Goal: Transaction & Acquisition: Obtain resource

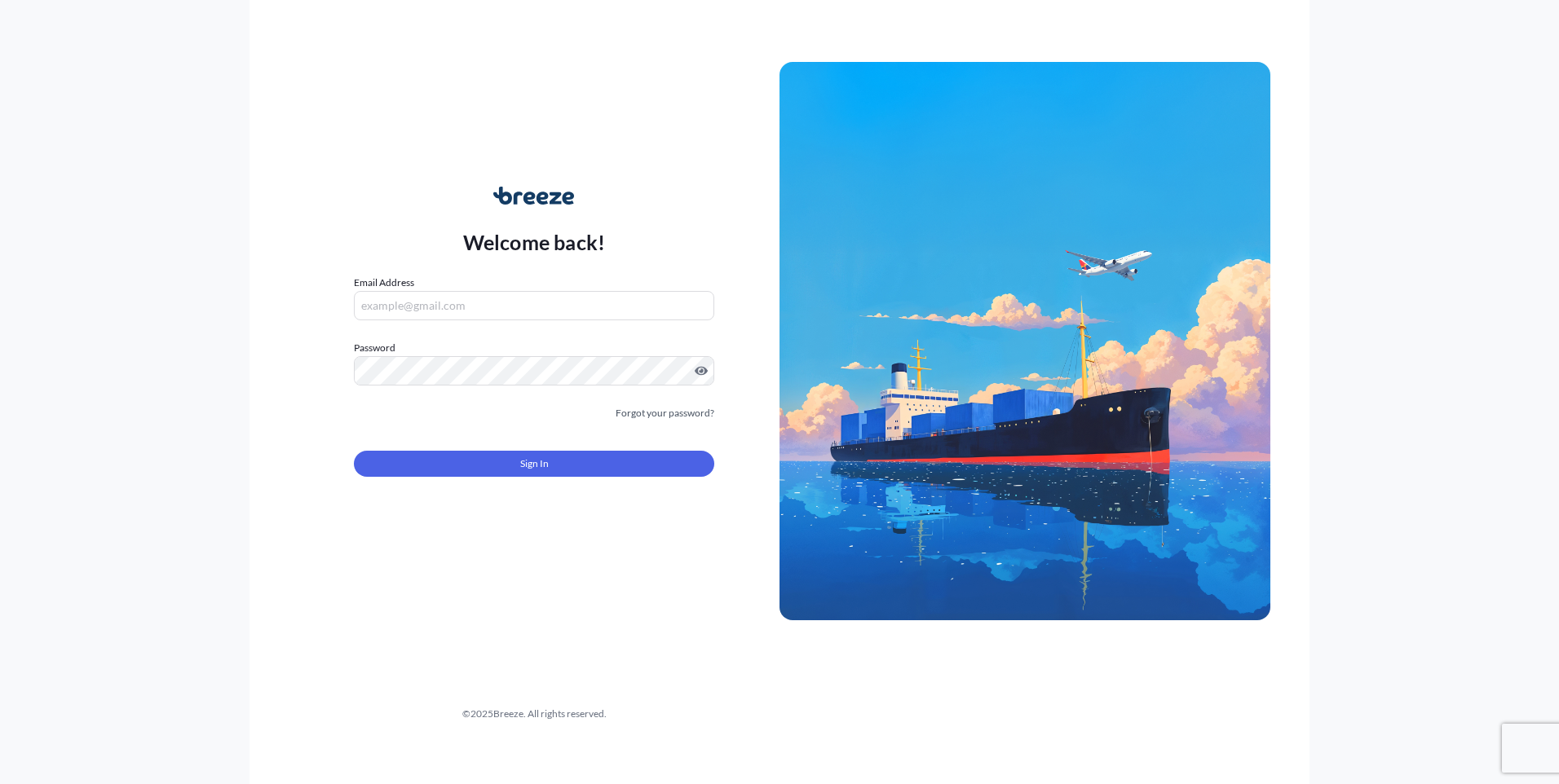
type input "[PERSON_NAME][EMAIL_ADDRESS][PERSON_NAME][DOMAIN_NAME]"
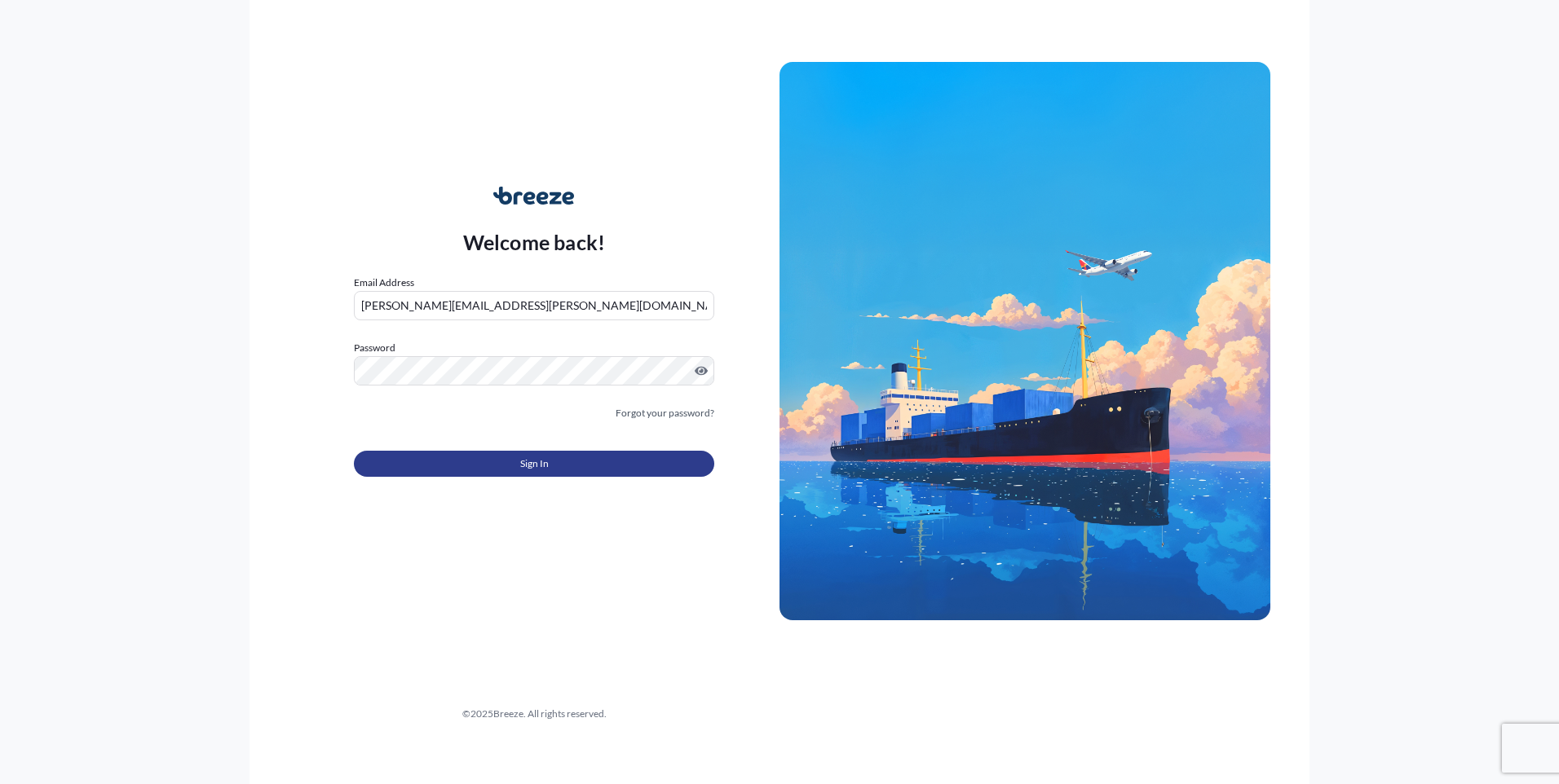
click at [571, 473] on button "Sign In" at bounding box center [533, 463] width 361 height 26
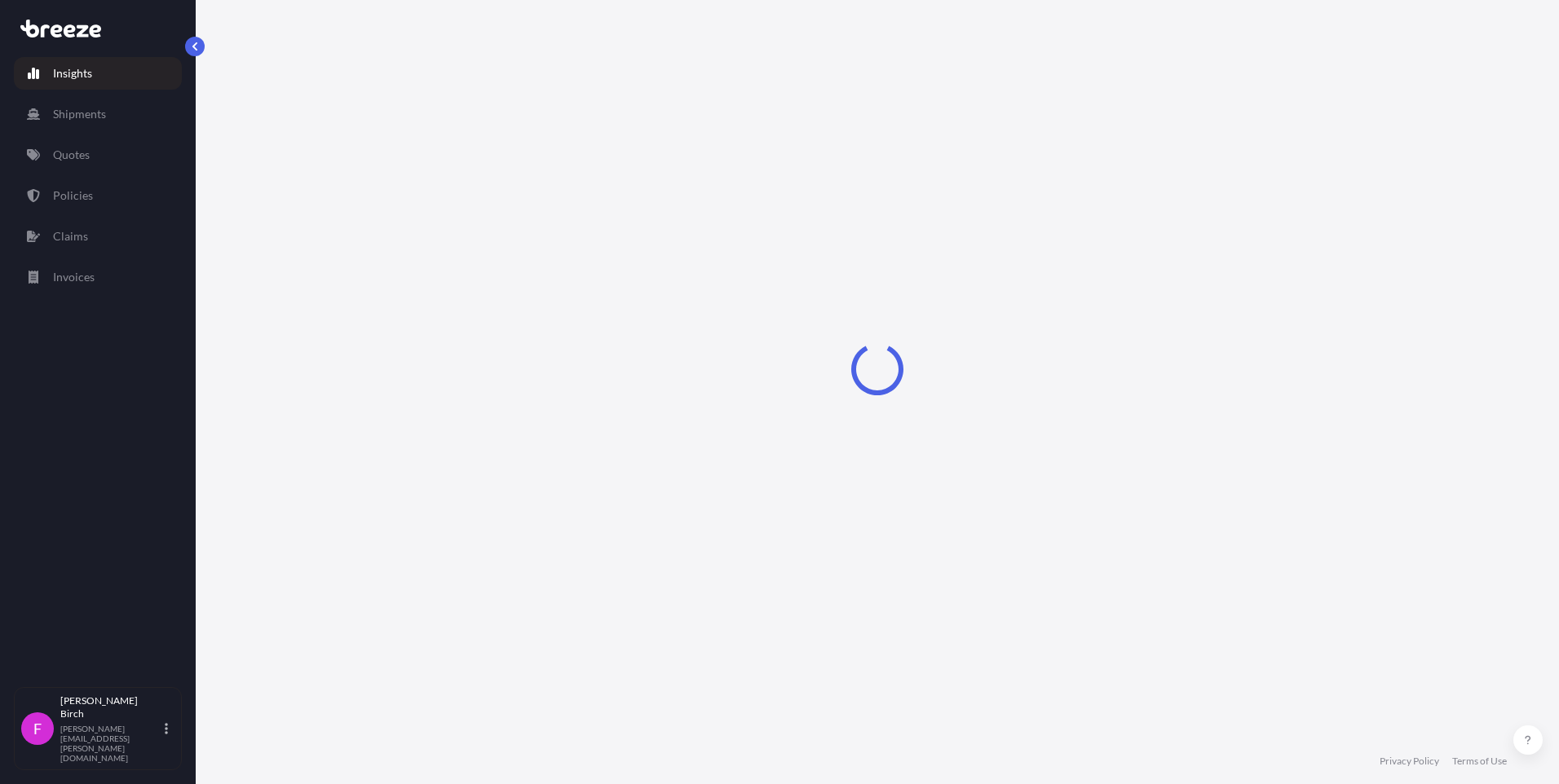
select select "2025"
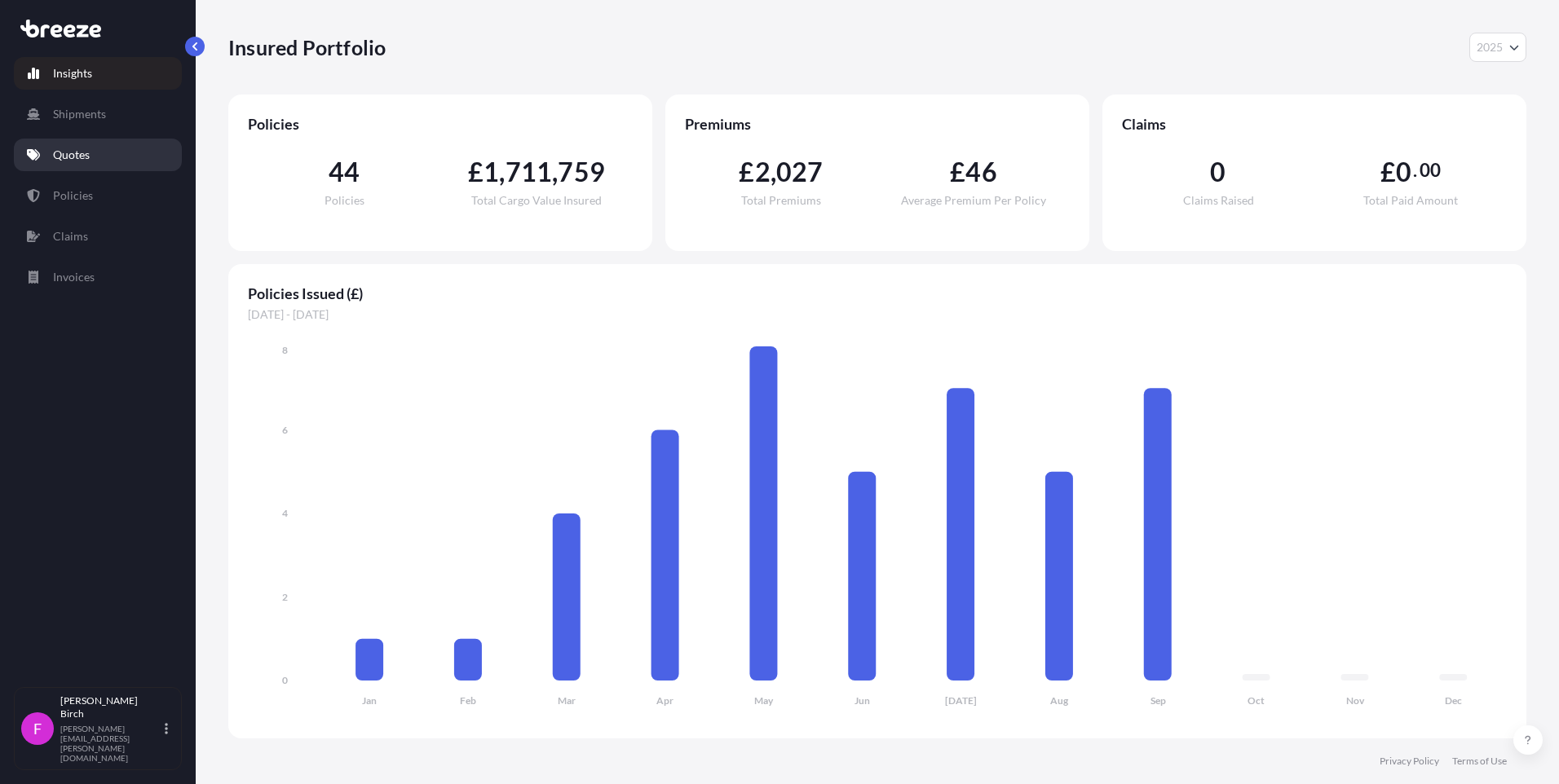
click at [94, 154] on link "Quotes" at bounding box center [98, 154] width 168 height 33
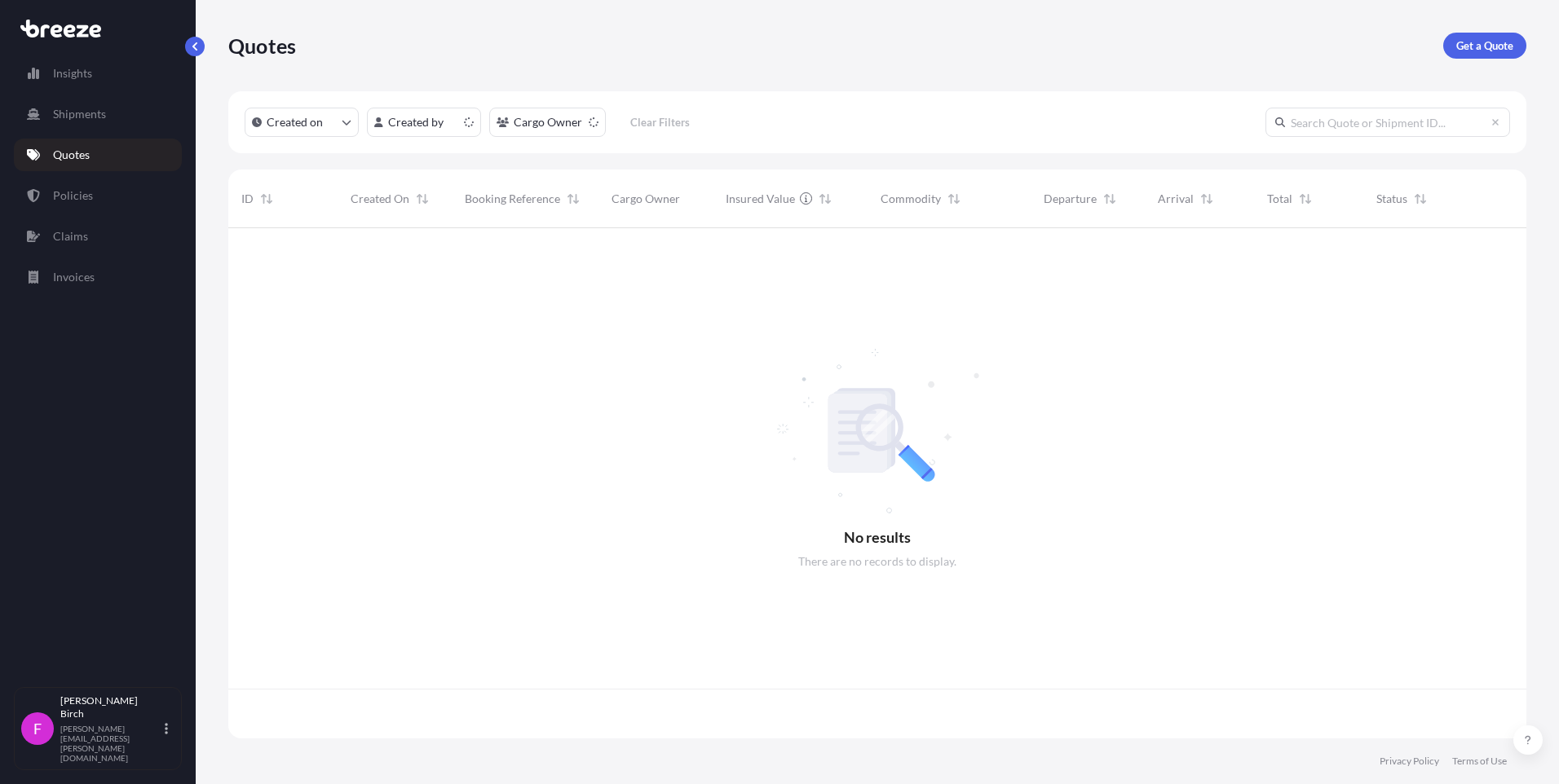
scroll to position [507, 1285]
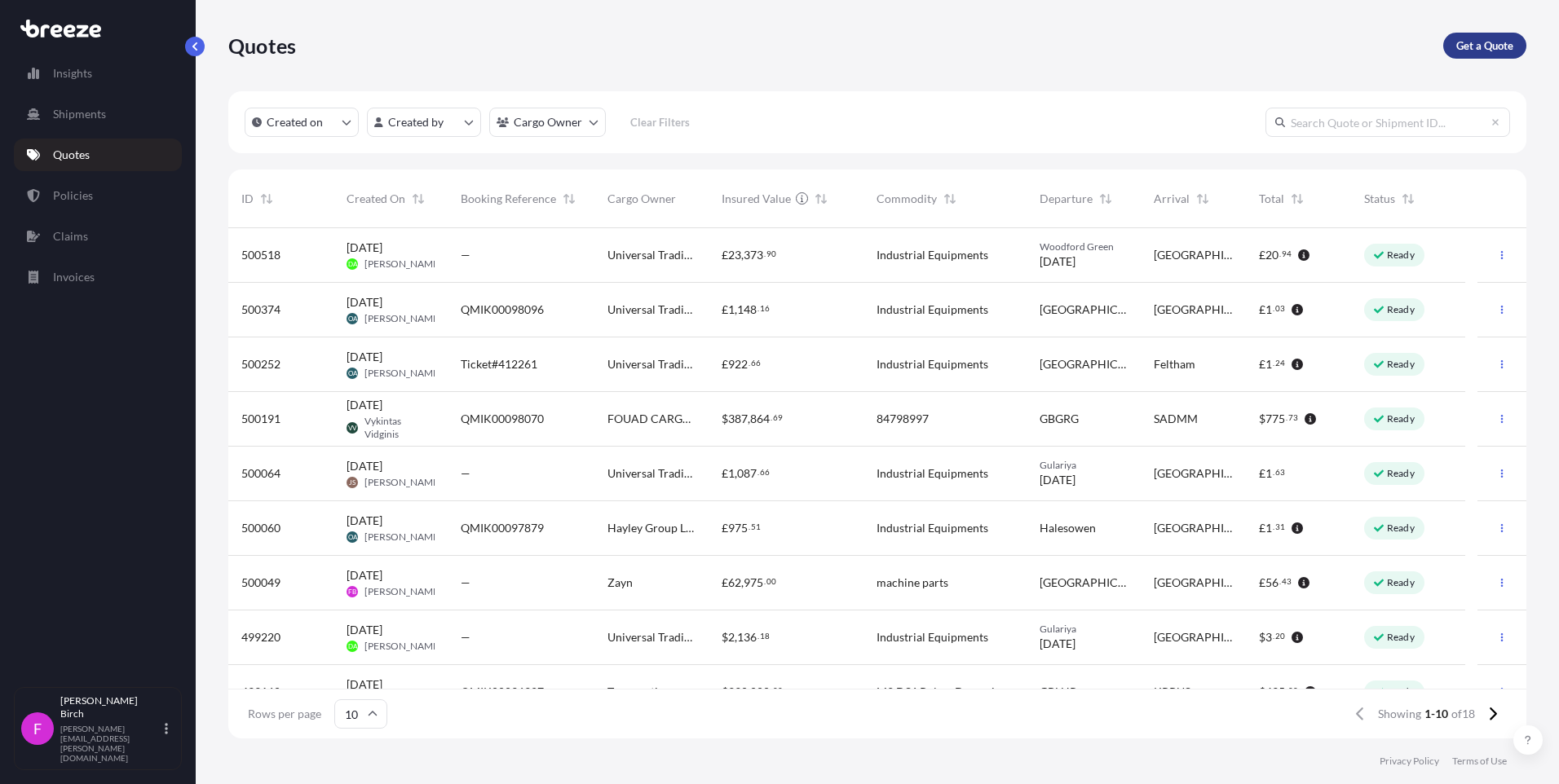
click at [1496, 41] on p "Get a Quote" at bounding box center [1485, 45] width 57 height 17
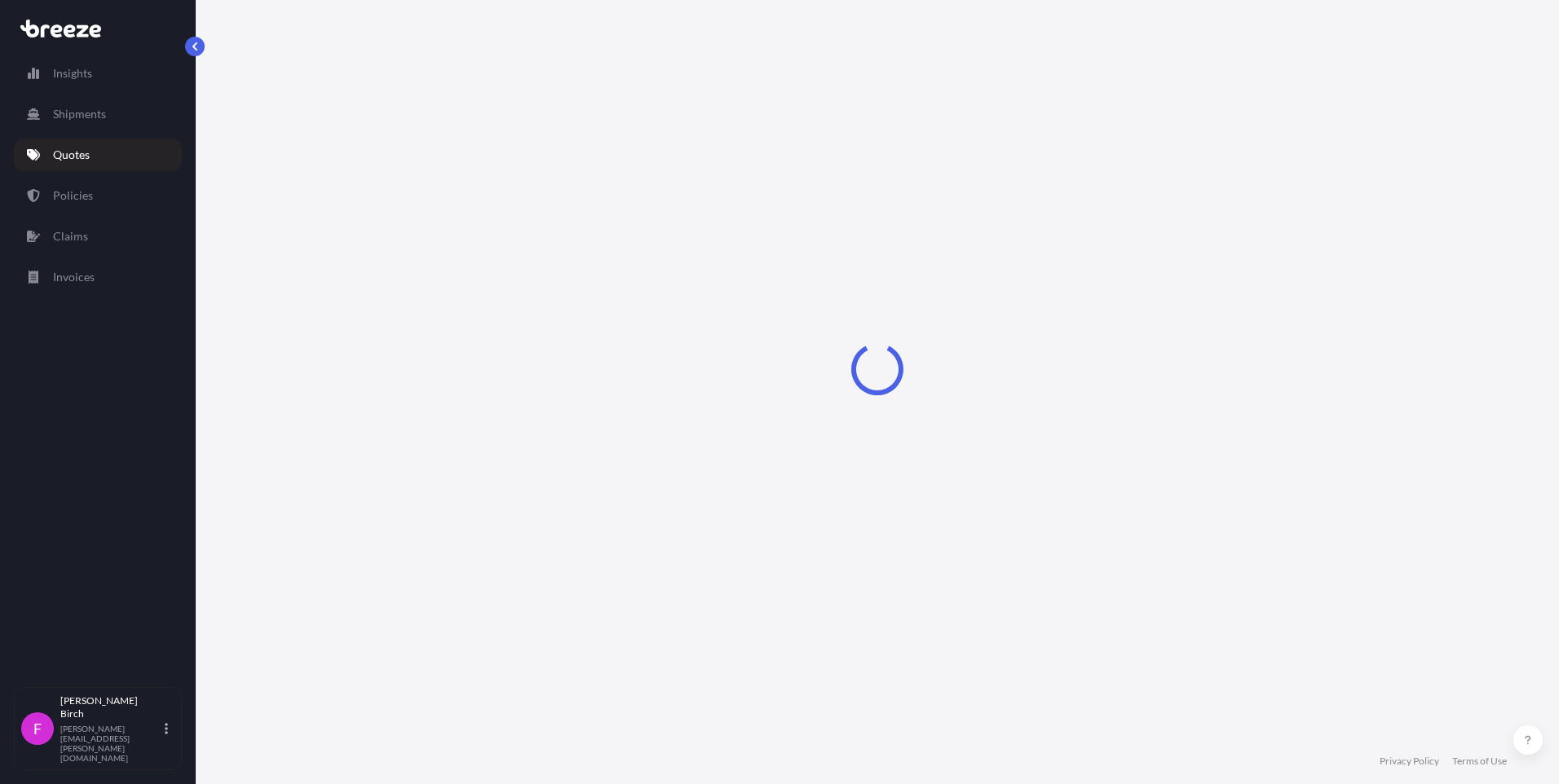
select select "Air"
select select "1"
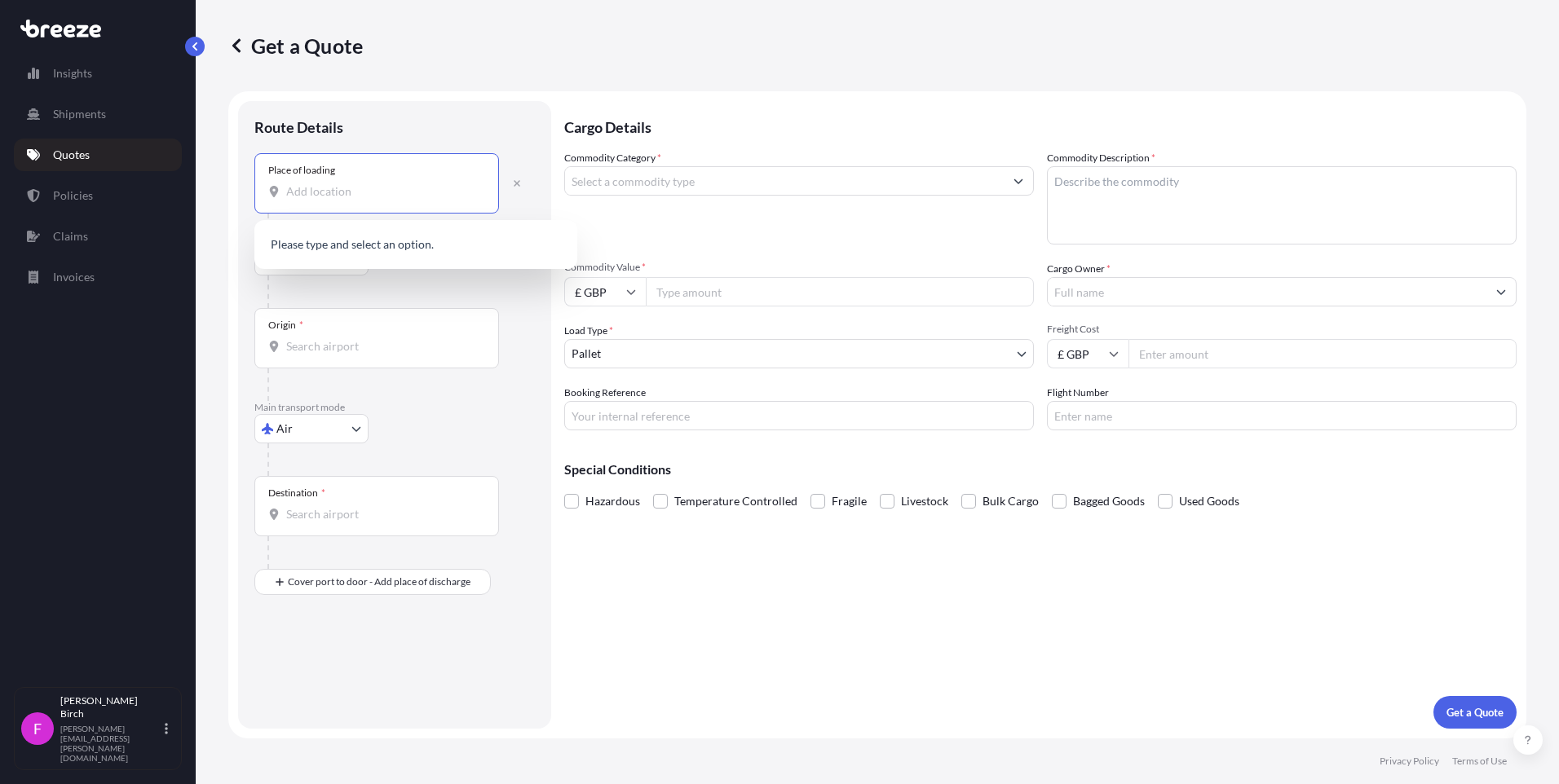
click at [363, 194] on input "Place of loading" at bounding box center [382, 192] width 193 height 17
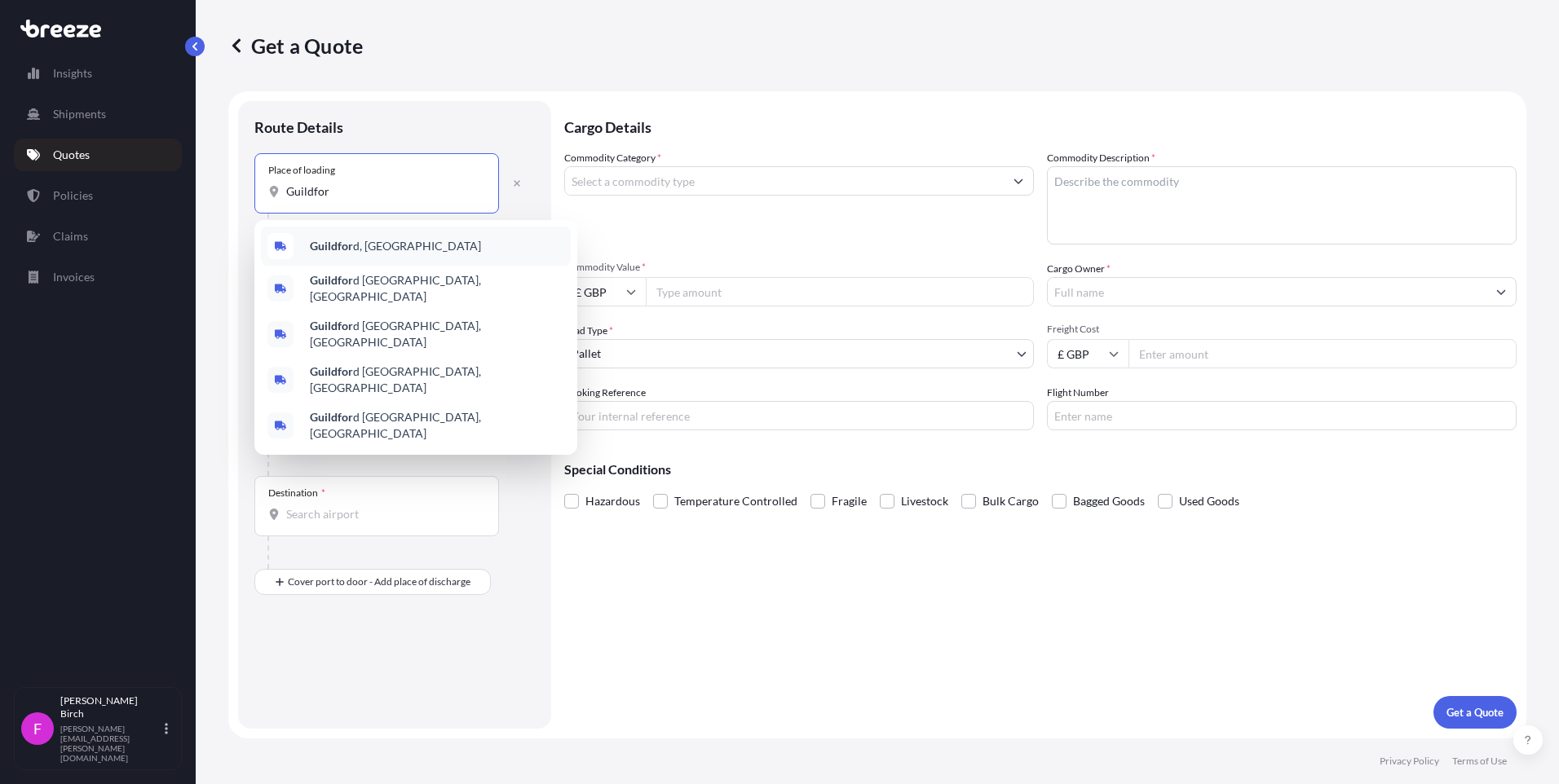
click at [341, 242] on b "Guildfor" at bounding box center [332, 246] width 43 height 14
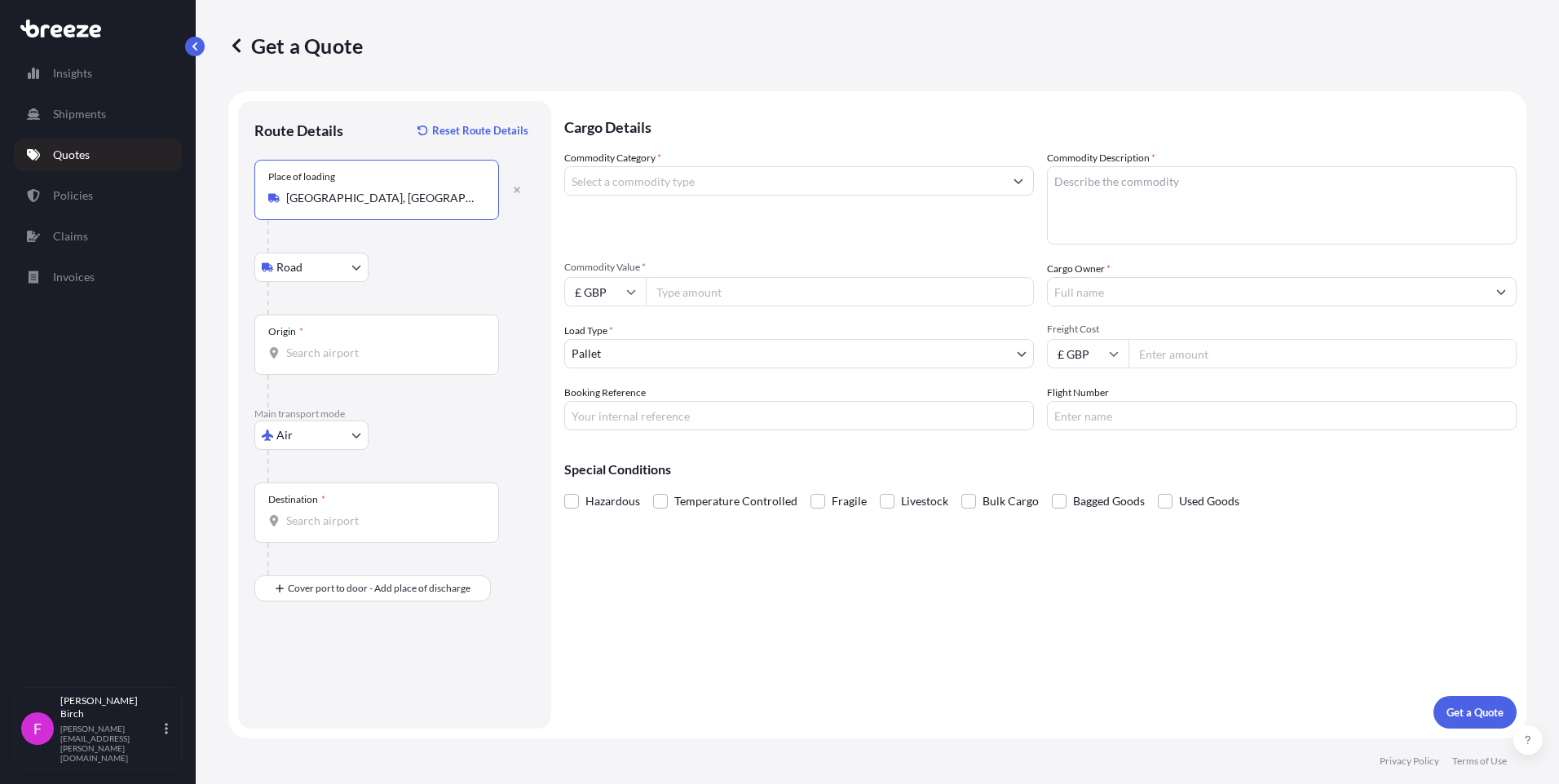
type input "[GEOGRAPHIC_DATA], [GEOGRAPHIC_DATA]"
click at [314, 351] on input "Origin *" at bounding box center [382, 353] width 193 height 17
click at [323, 353] on input "Origin * Please select an origin" at bounding box center [382, 353] width 193 height 17
type input "GBLHR - Heathrow Apt/[GEOGRAPHIC_DATA], [GEOGRAPHIC_DATA]"
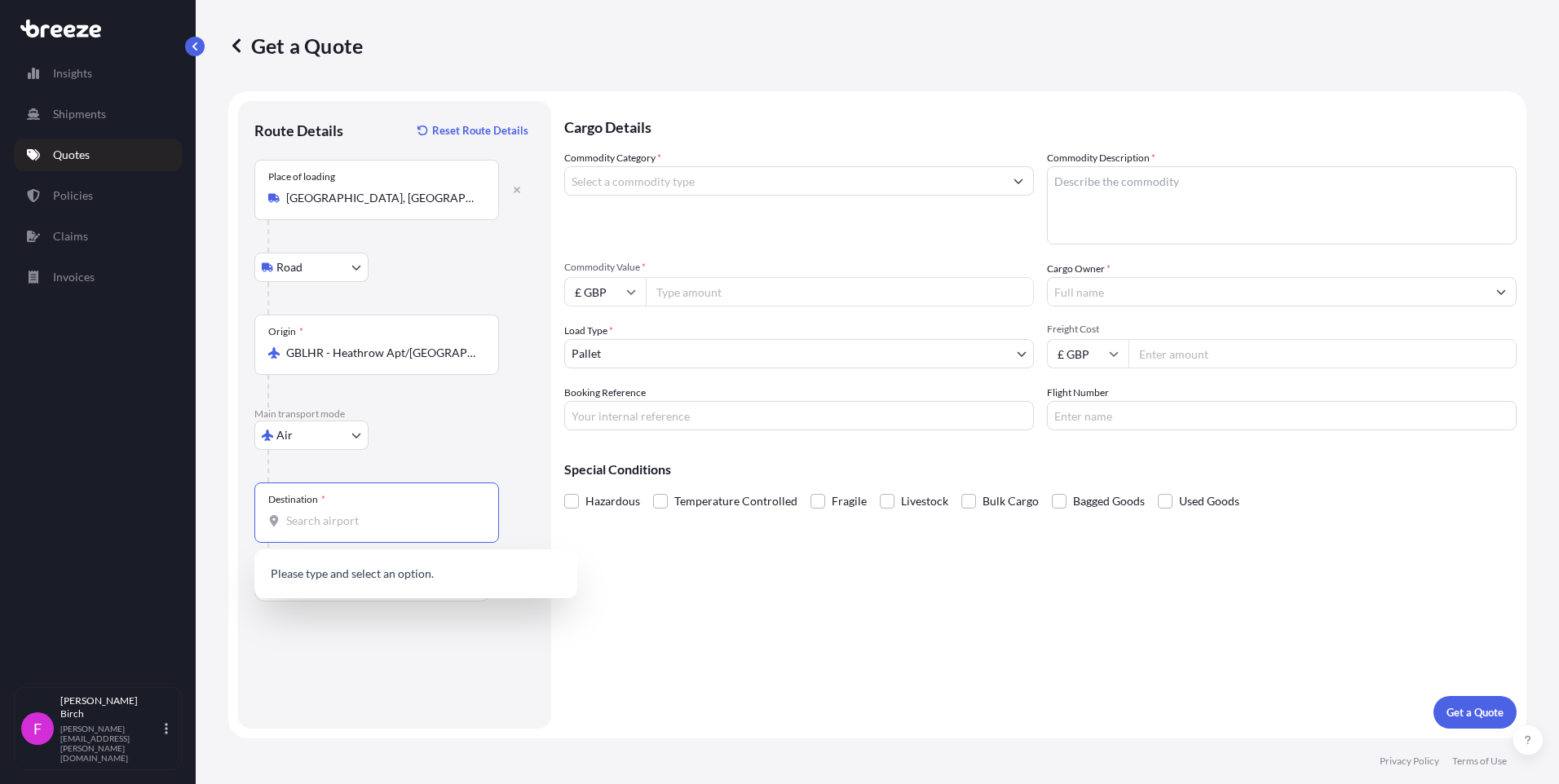
click at [361, 519] on input "Destination *" at bounding box center [382, 520] width 193 height 17
click at [328, 505] on div "Destination * penan" at bounding box center [376, 511] width 245 height 60
click at [328, 512] on input "penan" at bounding box center [382, 520] width 193 height 17
drag, startPoint x: 332, startPoint y: 519, endPoint x: 263, endPoint y: 519, distance: 69.0
click at [263, 519] on div "Destination * penan" at bounding box center [376, 511] width 245 height 60
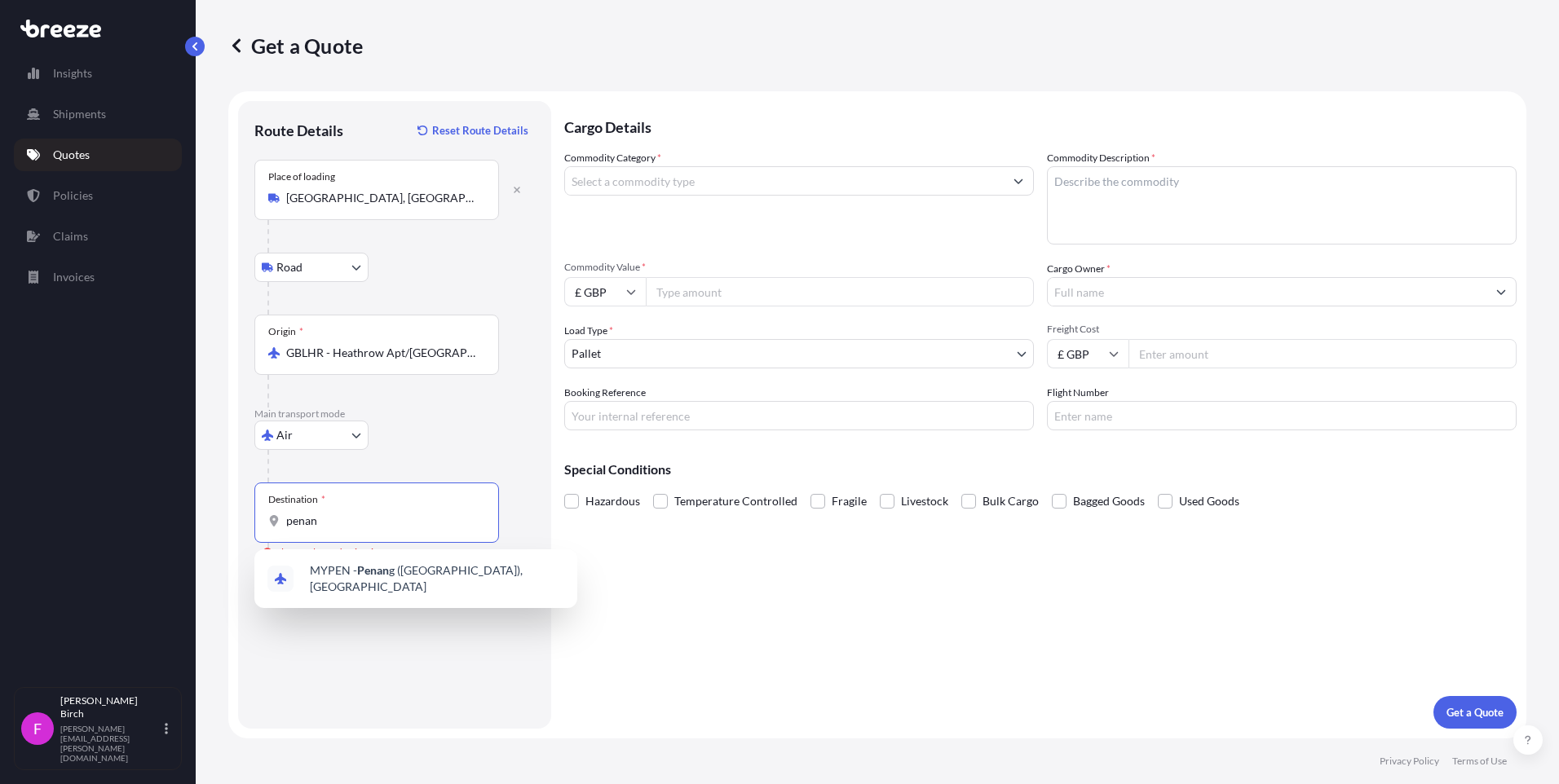
paste input "Bayan Lepas, 11900 Penang"
drag, startPoint x: 354, startPoint y: 522, endPoint x: 263, endPoint y: 525, distance: 91.0
click at [263, 525] on div "Destination * Bayan Lepas, 11900 Penang" at bounding box center [376, 511] width 245 height 60
click at [436, 527] on input "Bayan Lepas, 11900 Penang" at bounding box center [382, 520] width 193 height 17
drag, startPoint x: 433, startPoint y: 523, endPoint x: 353, endPoint y: 524, distance: 80.0
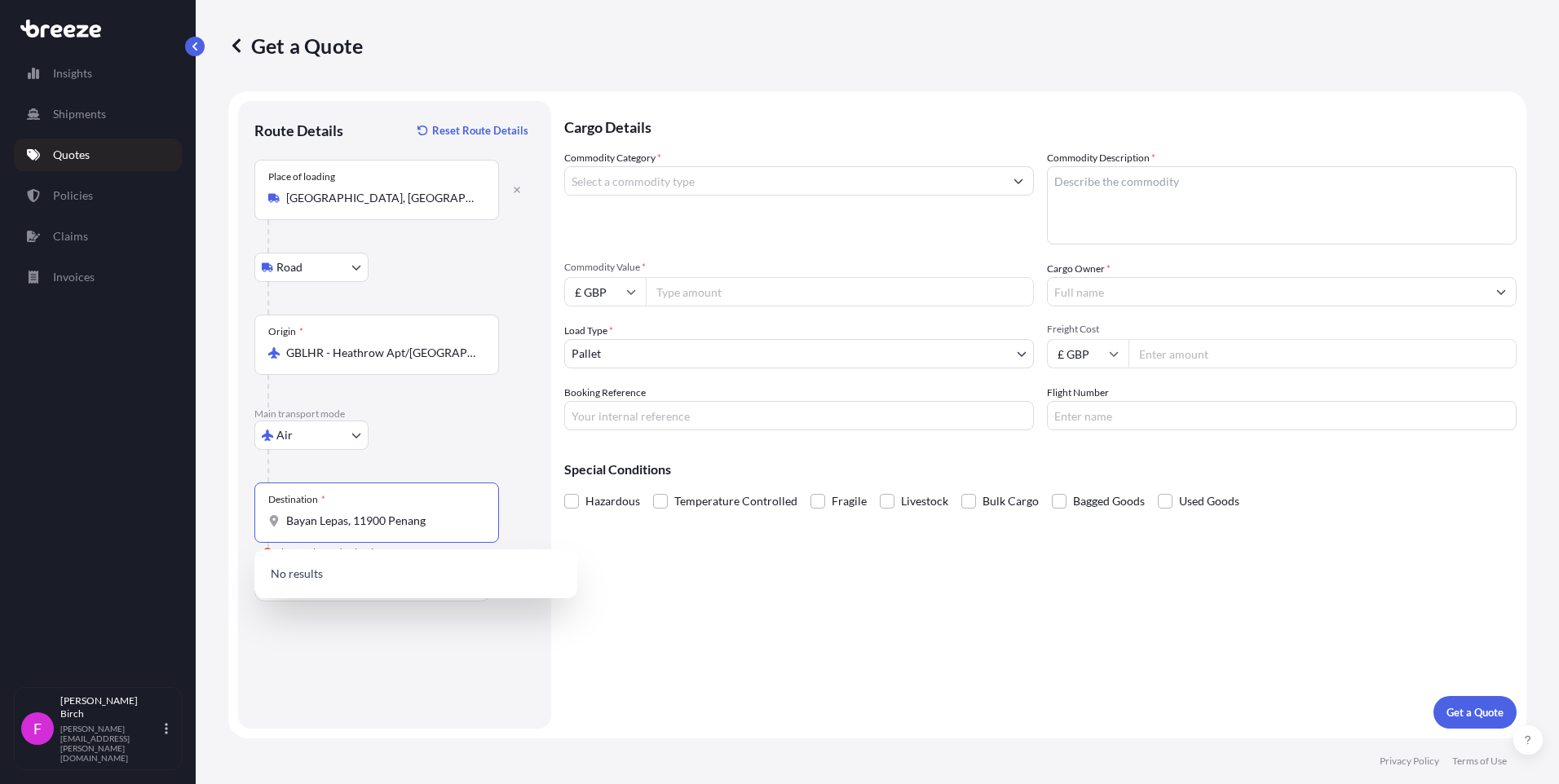
click at [353, 524] on input "Bayan Lepas, 11900 Penang" at bounding box center [382, 520] width 193 height 17
type input "B"
type input "1"
click at [378, 567] on span "MYPEN - [GEOGRAPHIC_DATA] ([GEOGRAPHIC_DATA]), [GEOGRAPHIC_DATA]" at bounding box center [437, 578] width 254 height 33
type input "MYPEN - [GEOGRAPHIC_DATA] ([GEOGRAPHIC_DATA]), [GEOGRAPHIC_DATA]"
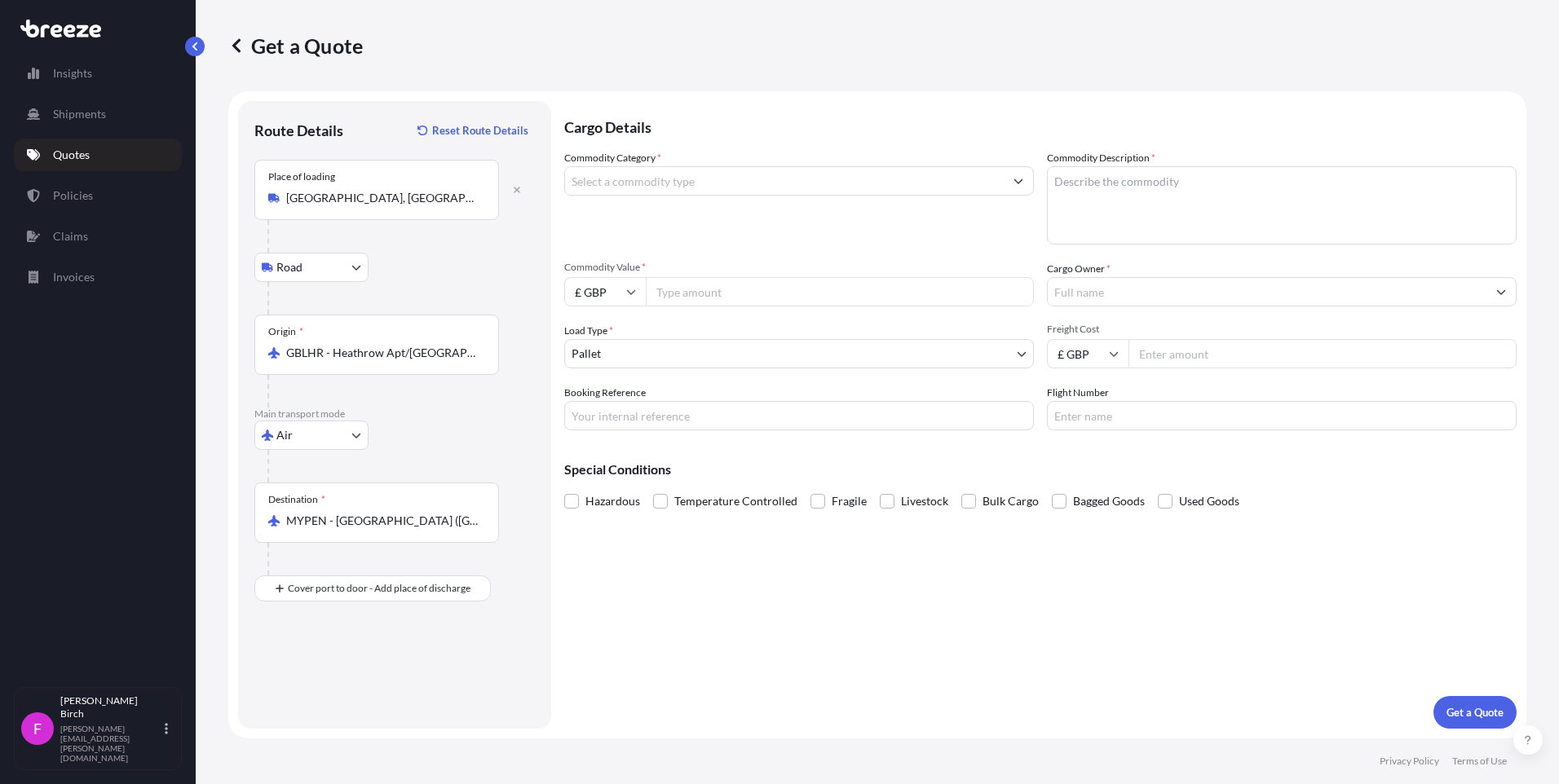
drag, startPoint x: 481, startPoint y: 519, endPoint x: 353, endPoint y: 510, distance: 128.3
click at [353, 510] on div "Destination * MYPEN - [GEOGRAPHIC_DATA] ([GEOGRAPHIC_DATA]), [GEOGRAPHIC_DATA]" at bounding box center [376, 511] width 245 height 60
click at [324, 672] on input "Place of Discharge" at bounding box center [382, 675] width 193 height 17
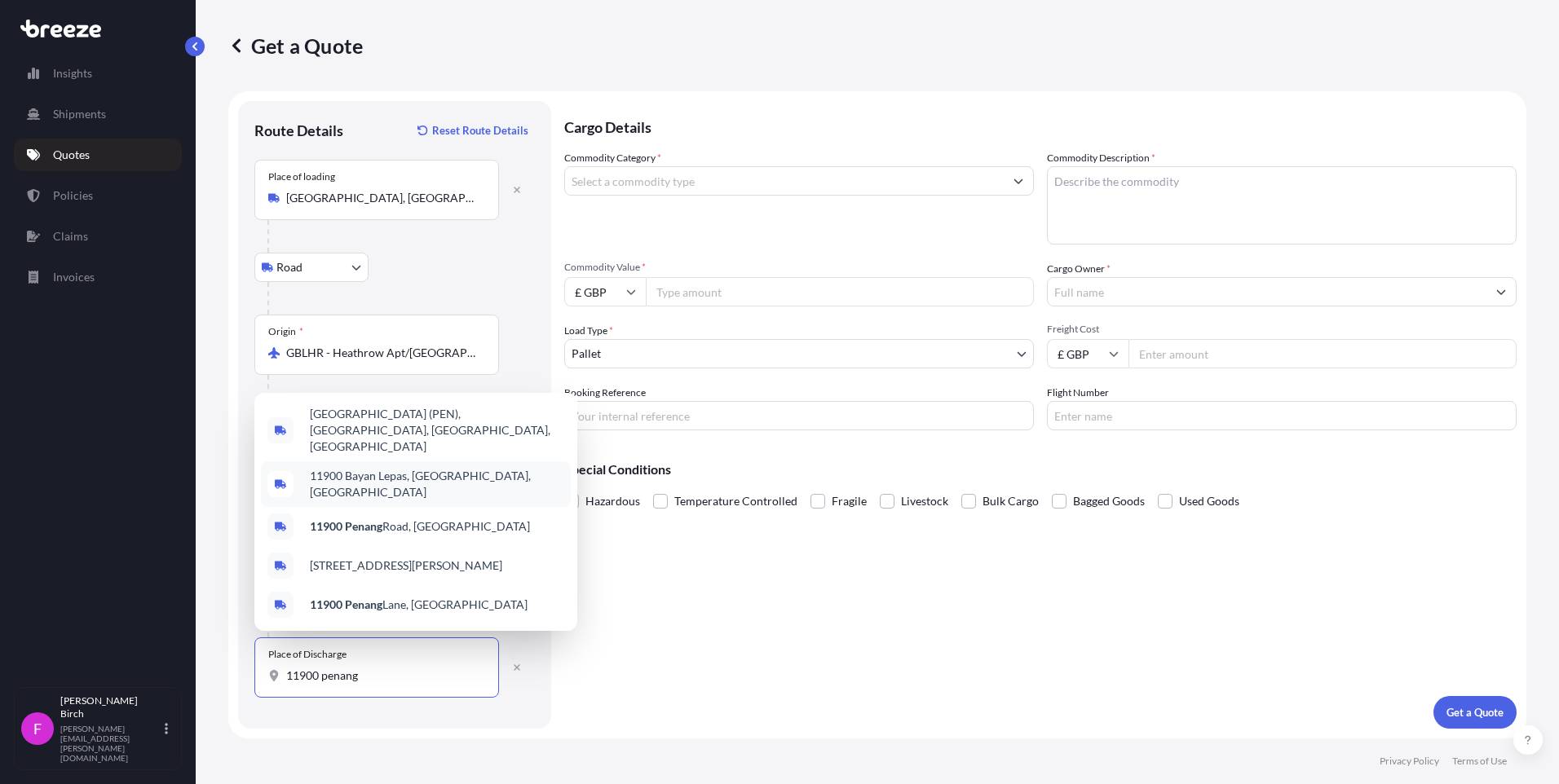
click at [403, 484] on span "11900 Bayan Lepas, [GEOGRAPHIC_DATA], [GEOGRAPHIC_DATA]" at bounding box center [437, 484] width 254 height 33
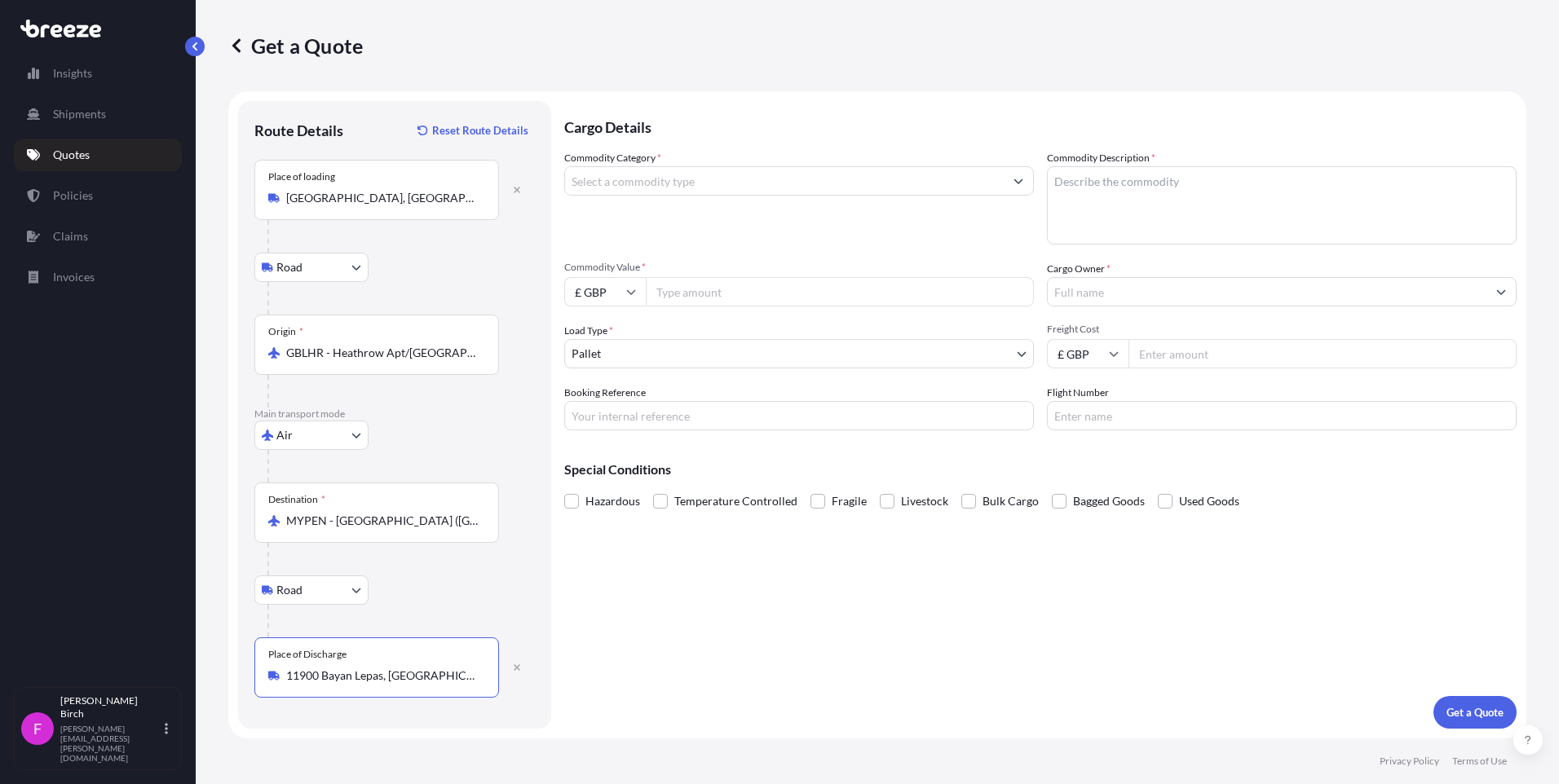
type input "11900 Bayan Lepas, [GEOGRAPHIC_DATA], [GEOGRAPHIC_DATA]"
click at [726, 175] on input "Commodity Category *" at bounding box center [784, 181] width 439 height 30
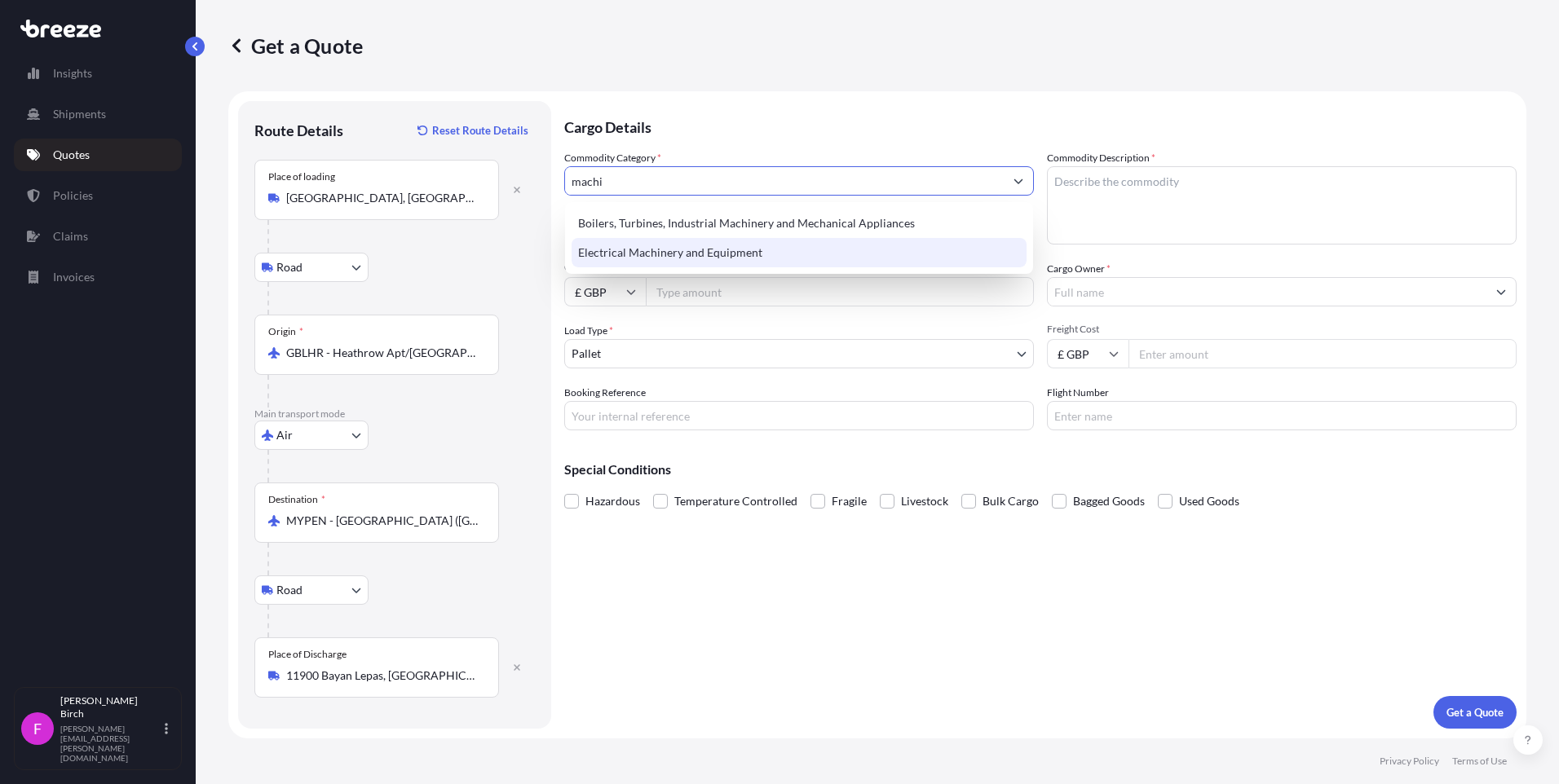
click at [635, 242] on div "Electrical Machinery and Equipment" at bounding box center [798, 253] width 454 height 30
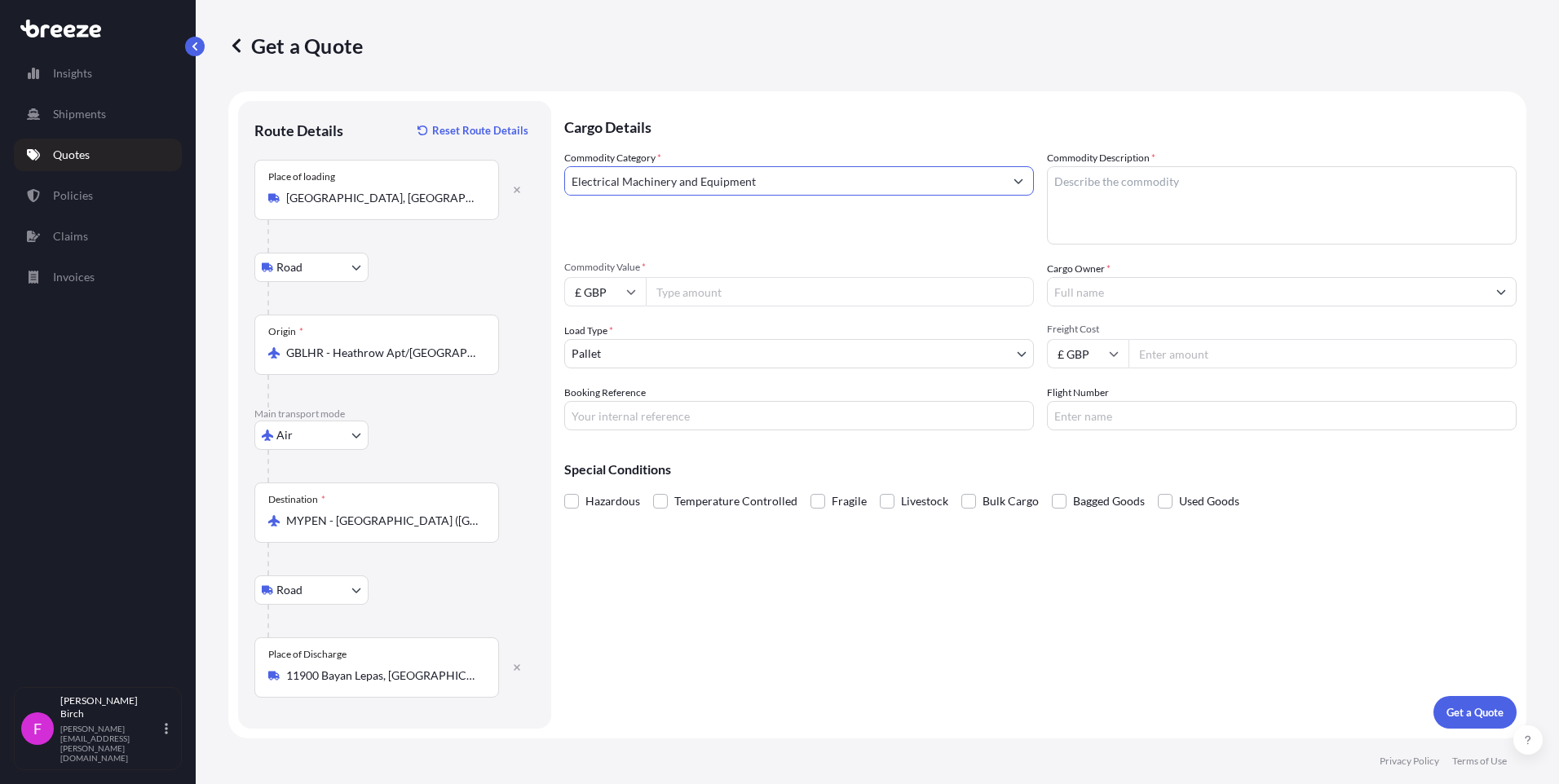
type input "Electrical Machinery and Equipment"
click at [627, 278] on input "£ GBP" at bounding box center [605, 292] width 82 height 30
click at [601, 399] on div "$ USD" at bounding box center [605, 404] width 68 height 31
type input "$ USD"
click at [674, 296] on input "Commodity Value *" at bounding box center [840, 292] width 388 height 30
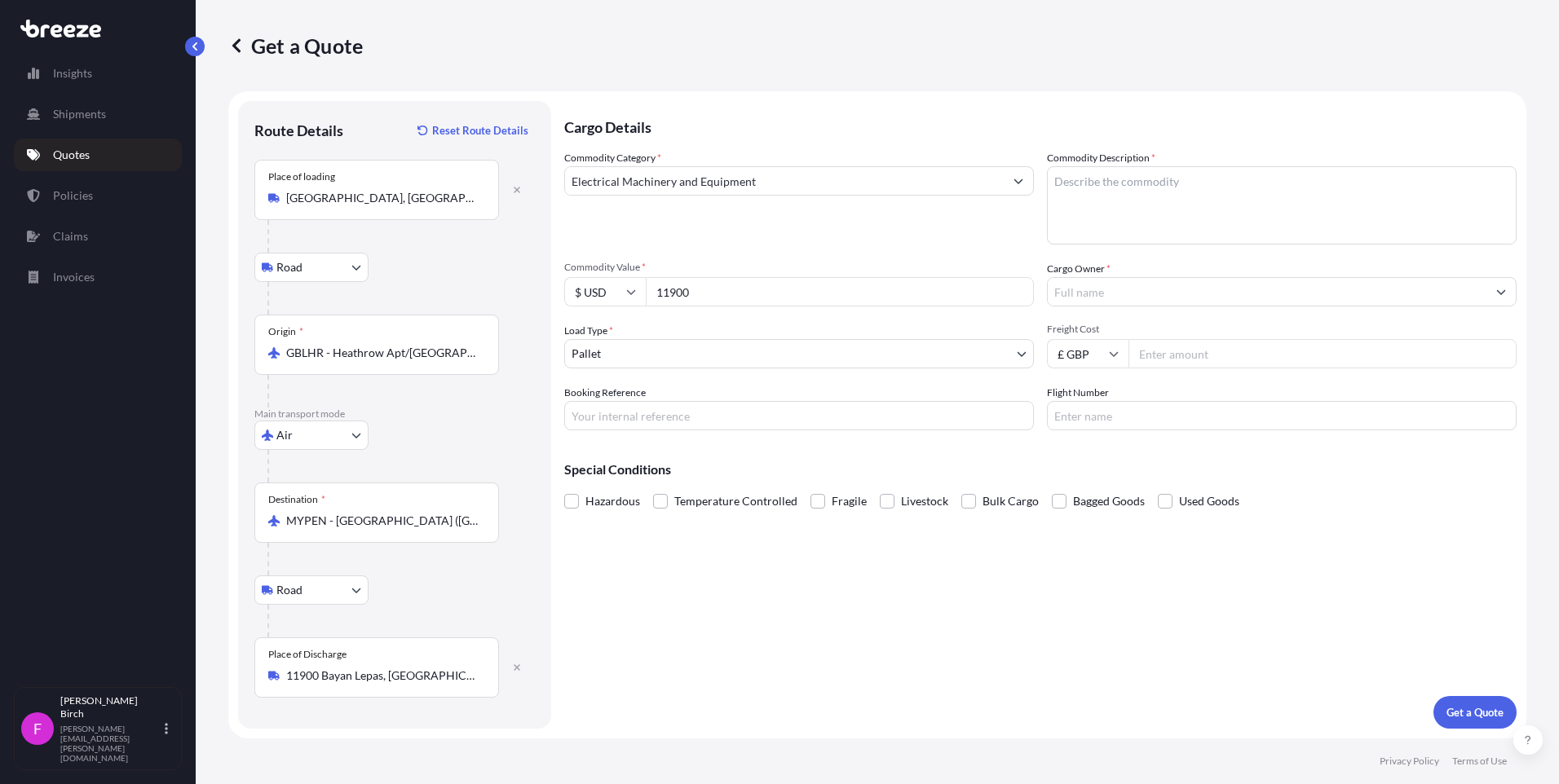
type input "11900"
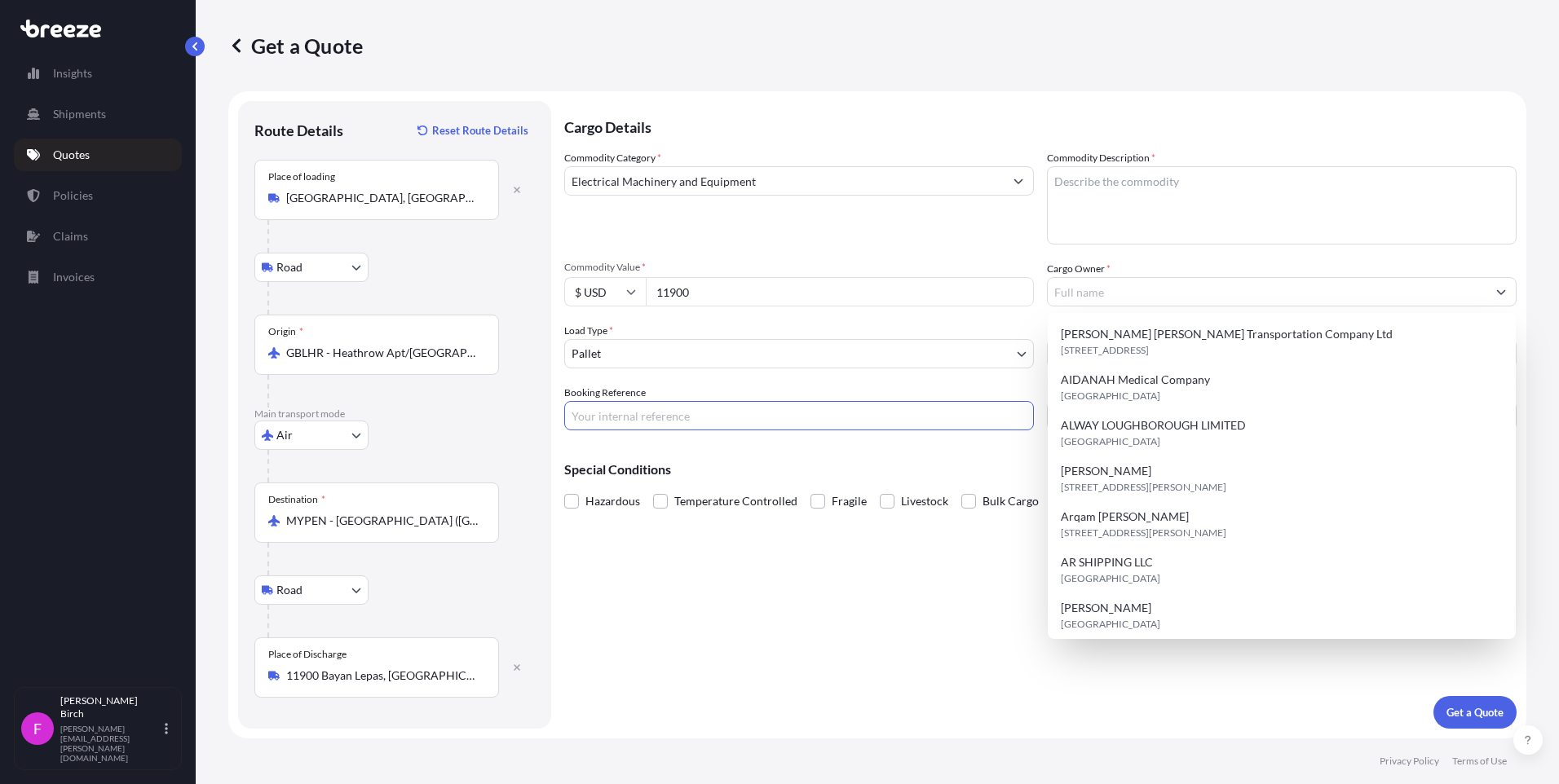
click at [671, 416] on input "Booking Reference" at bounding box center [798, 416] width 469 height 30
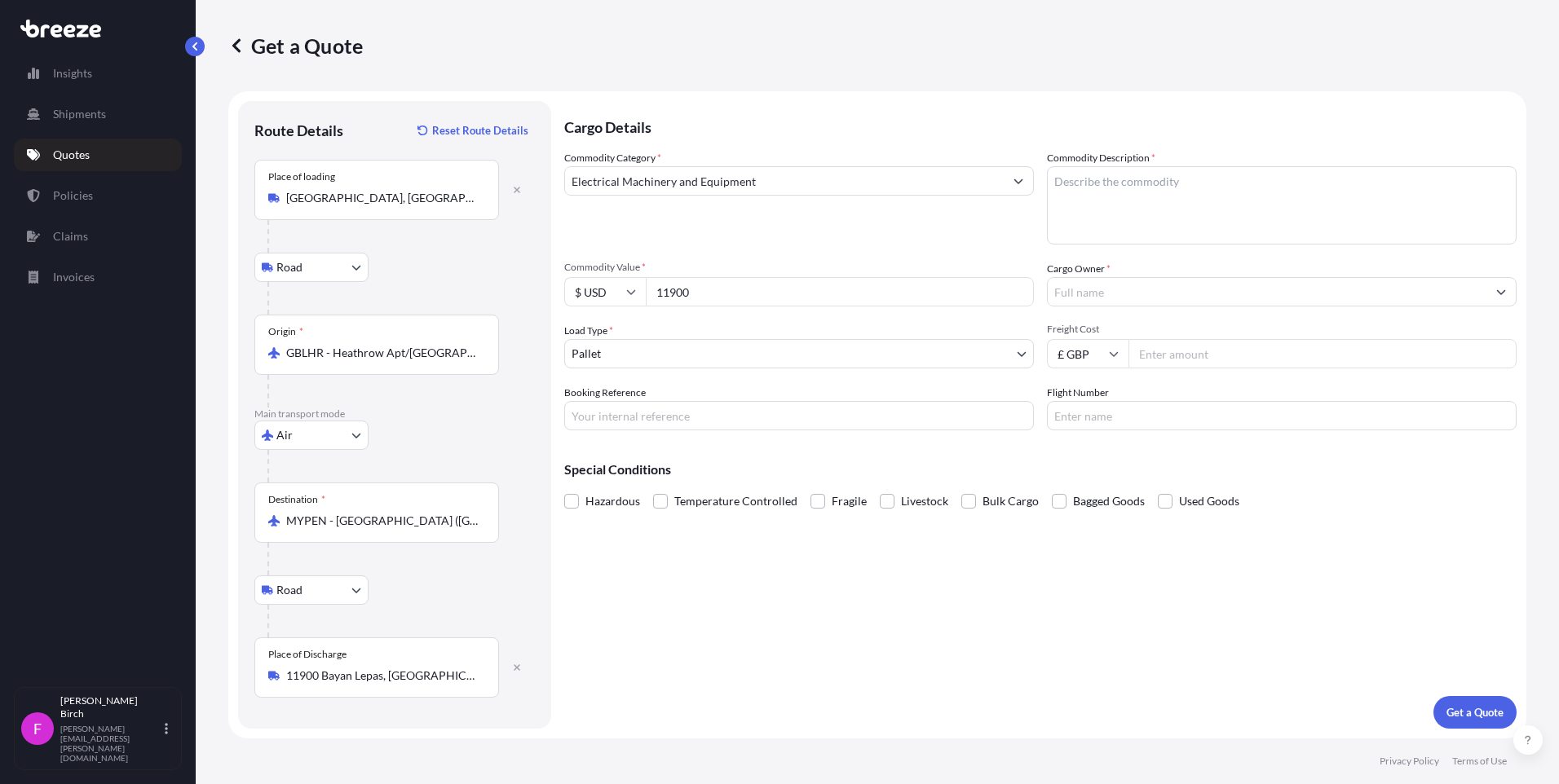
click at [649, 422] on input "Booking Reference" at bounding box center [798, 416] width 469 height 30
paste input "QMIK00097572"
type input "QMIK00097572"
click at [1124, 194] on textarea "Commodity Description *" at bounding box center [1281, 204] width 469 height 78
click at [676, 719] on div "Cargo Details Commodity Category * Electrical Machinery and Equipment Commodity…" at bounding box center [1040, 414] width 952 height 627
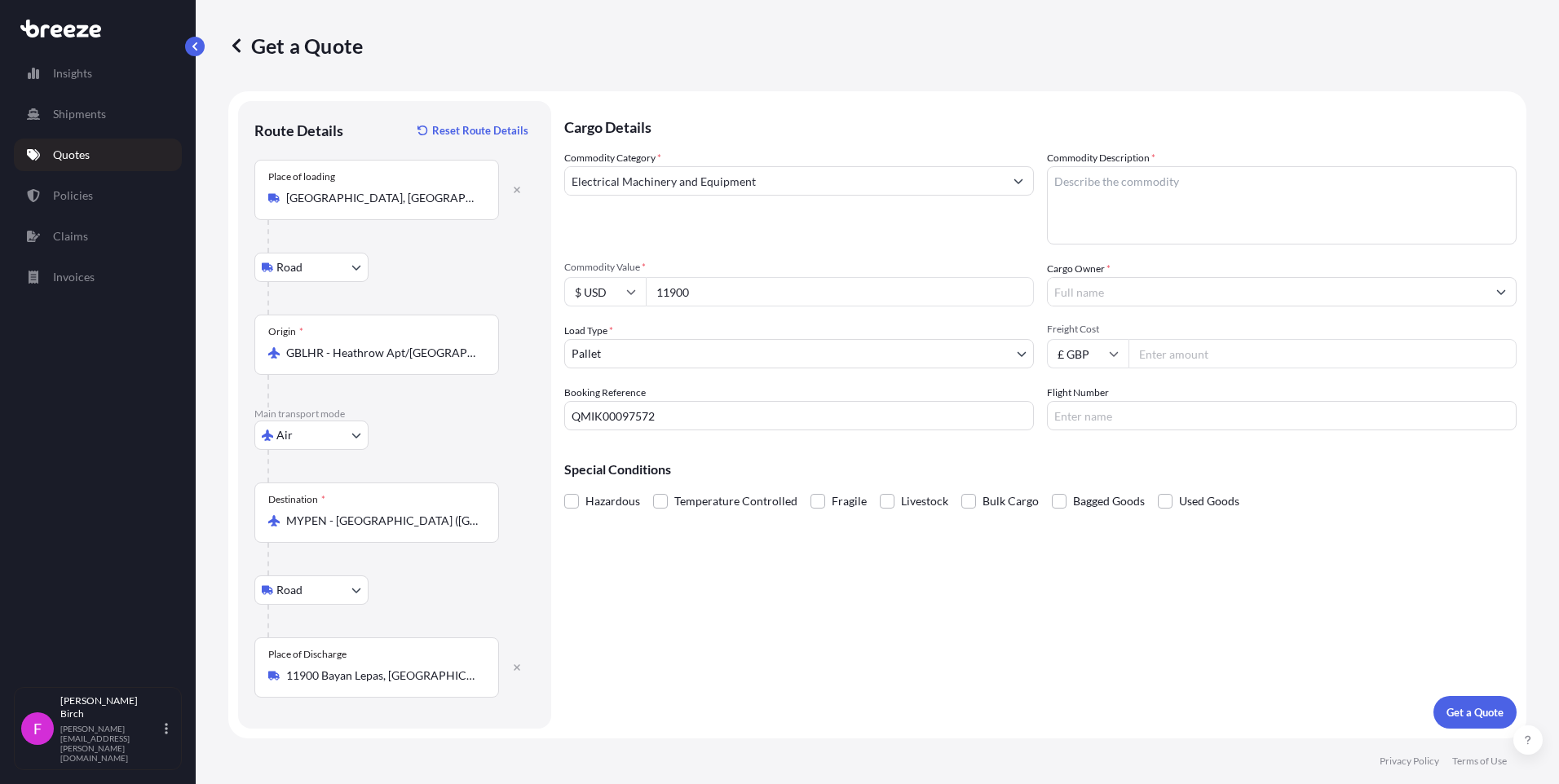
drag, startPoint x: 683, startPoint y: 294, endPoint x: 658, endPoint y: 294, distance: 25.0
click at [658, 294] on input "11900" at bounding box center [840, 292] width 388 height 30
type input "981696.03"
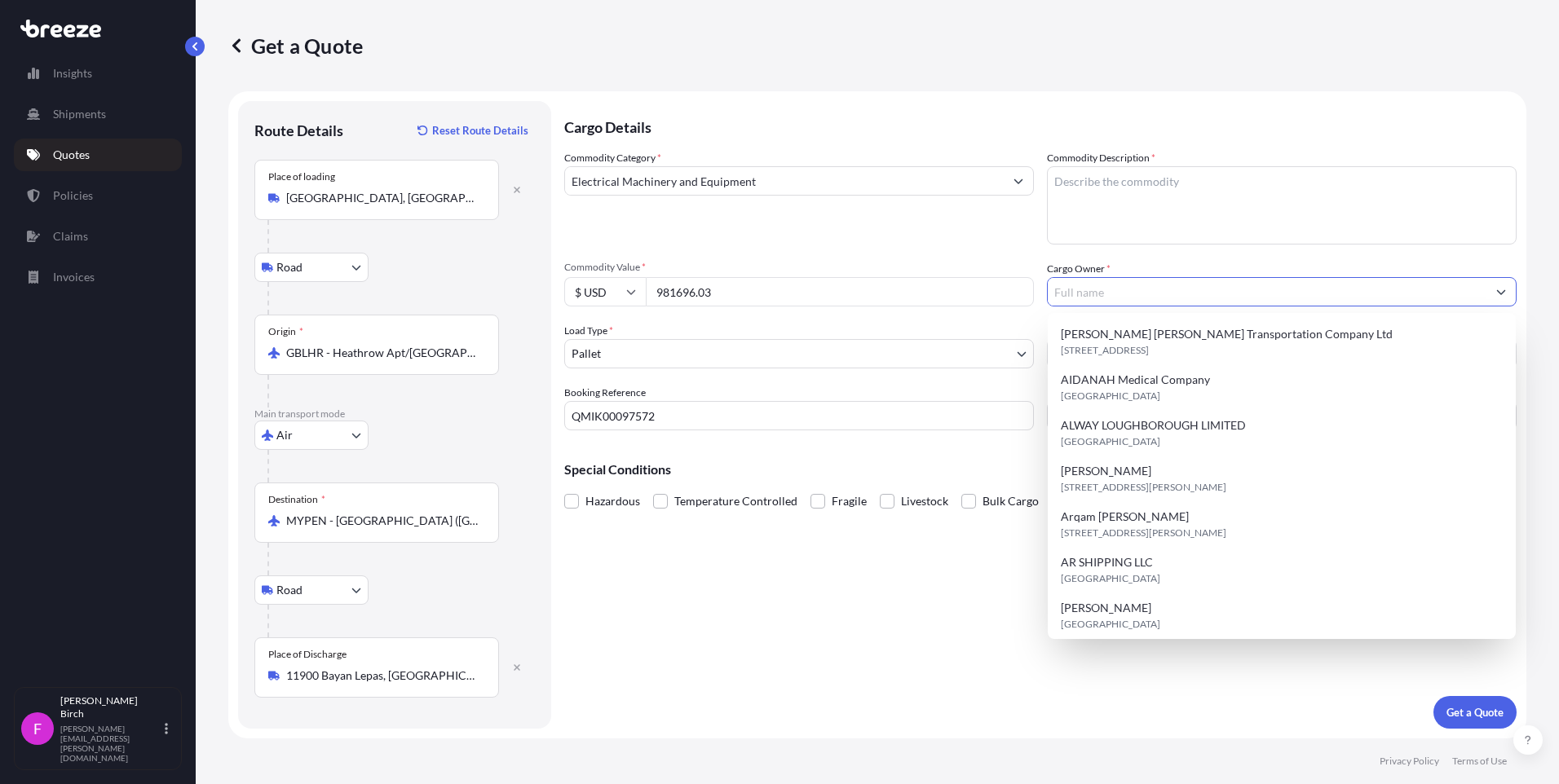
click at [749, 317] on div "Commodity Category * Electrical Machinery and Equipment Commodity Description *…" at bounding box center [1040, 290] width 952 height 280
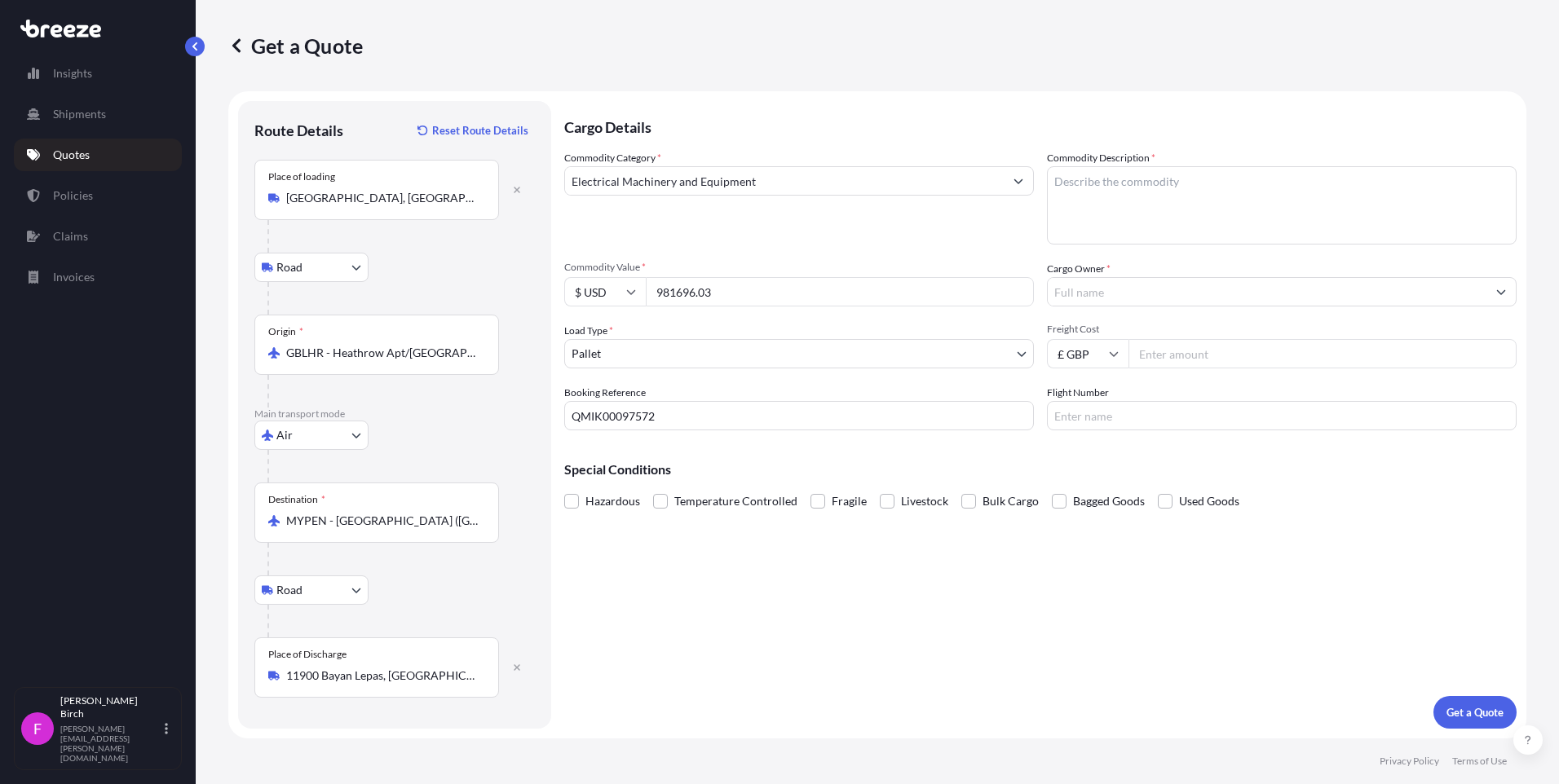
click at [1111, 288] on input "Cargo Owner *" at bounding box center [1267, 292] width 439 height 30
type input "transmatic"
click at [1121, 189] on textarea "Commodity Description *" at bounding box center [1281, 204] width 469 height 78
paste textarea "Parts and accessories for instruments and apparatus for measuring or checking e…"
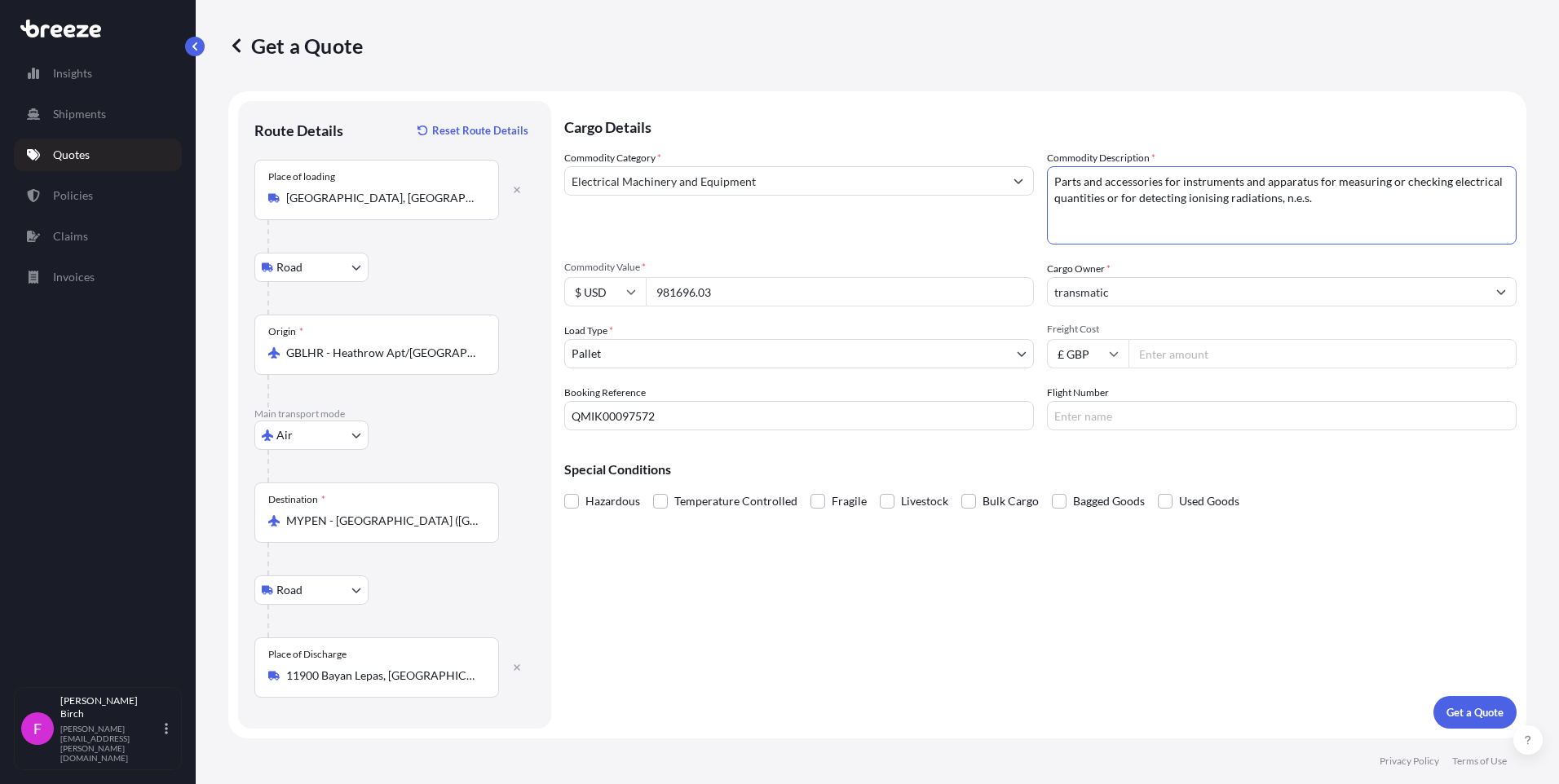
type textarea "Parts and accessories for instruments and apparatus for measuring or checking e…"
click at [1151, 355] on input "Freight Cost" at bounding box center [1322, 353] width 388 height 30
type input "2000"
click at [1446, 710] on p "Get a Quote" at bounding box center [1475, 712] width 57 height 17
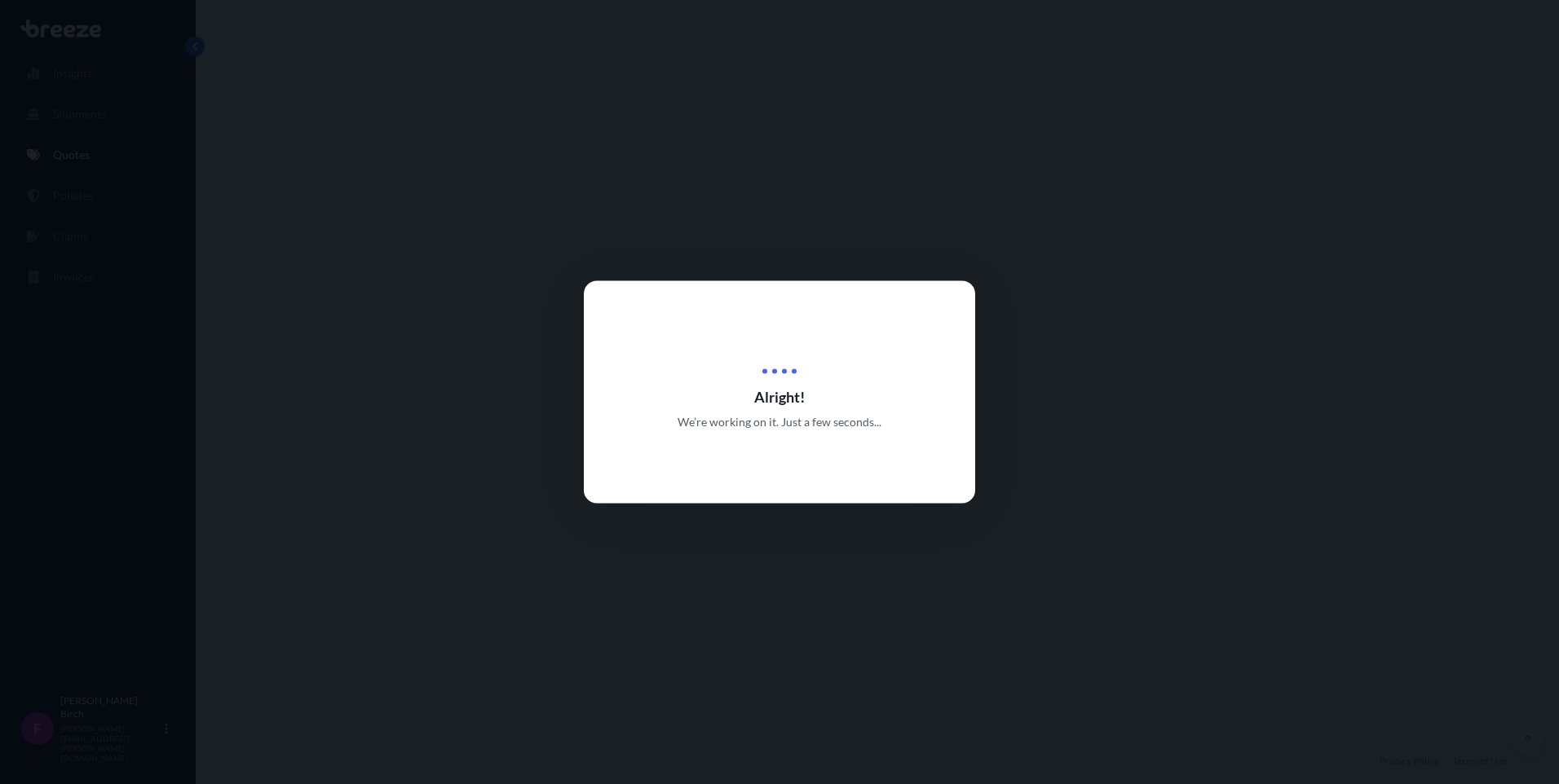
select select "Road"
select select "Air"
select select "Road"
select select "1"
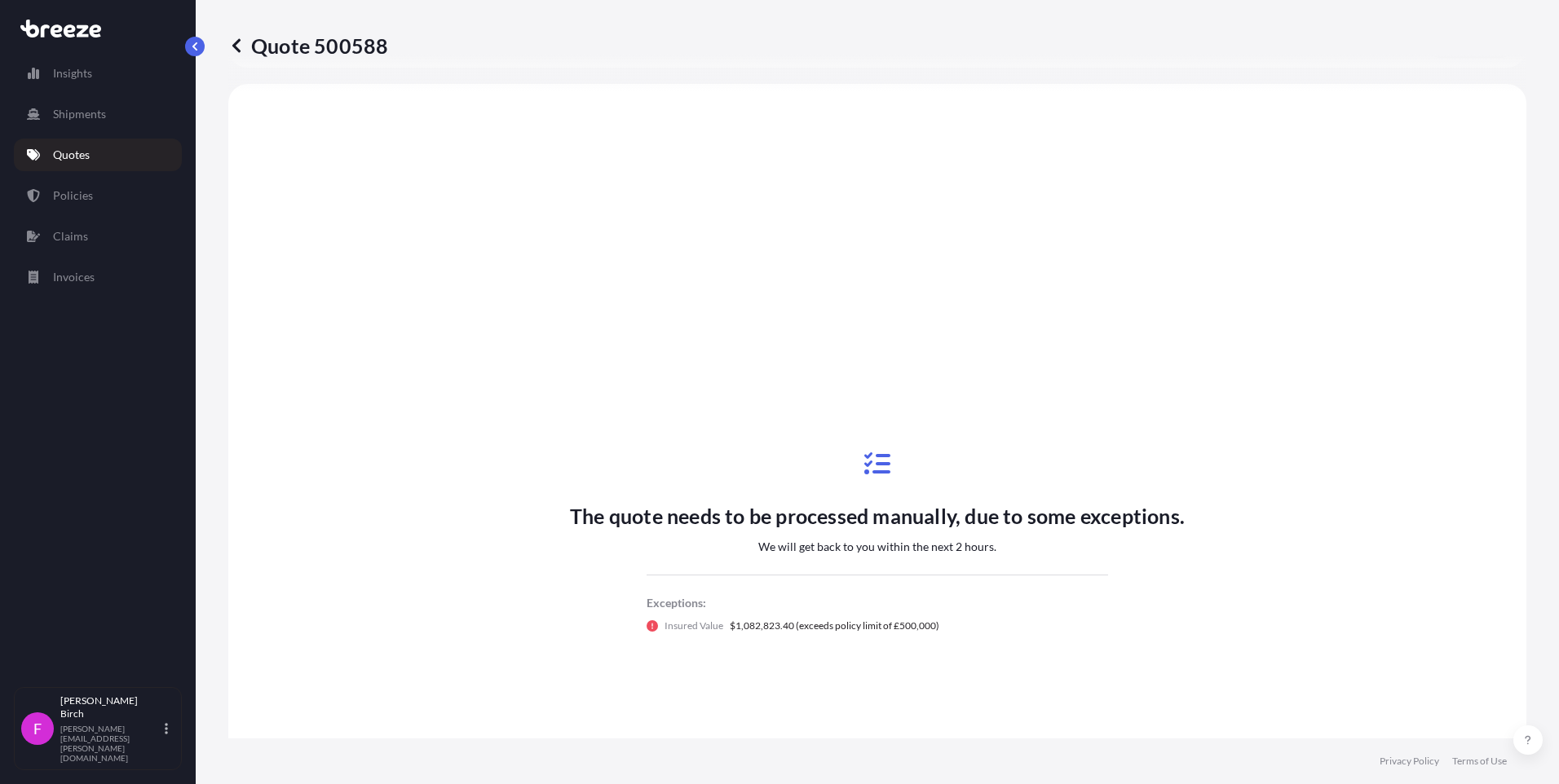
scroll to position [652, 0]
